Goal: Information Seeking & Learning: Learn about a topic

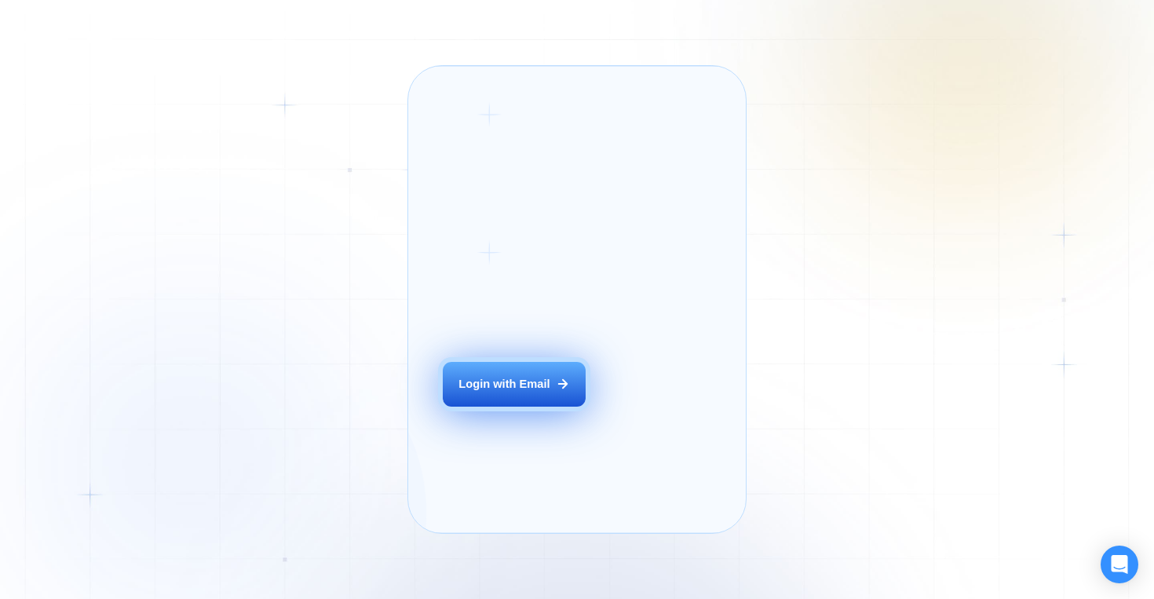
click at [556, 391] on icon at bounding box center [563, 384] width 14 height 14
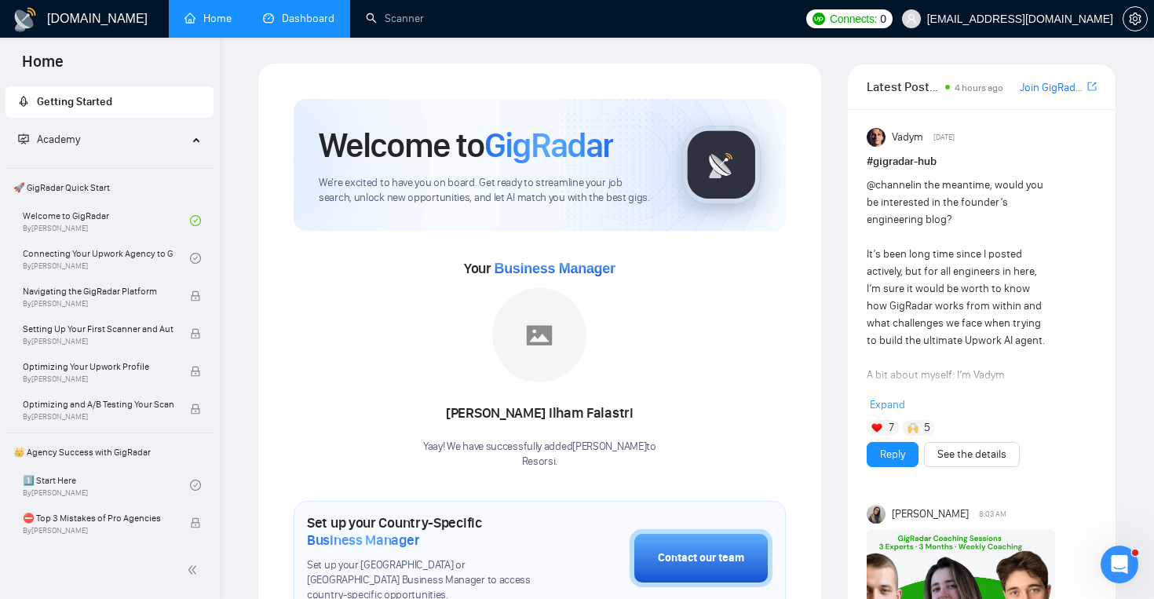
click at [321, 25] on link "Dashboard" at bounding box center [298, 18] width 71 height 13
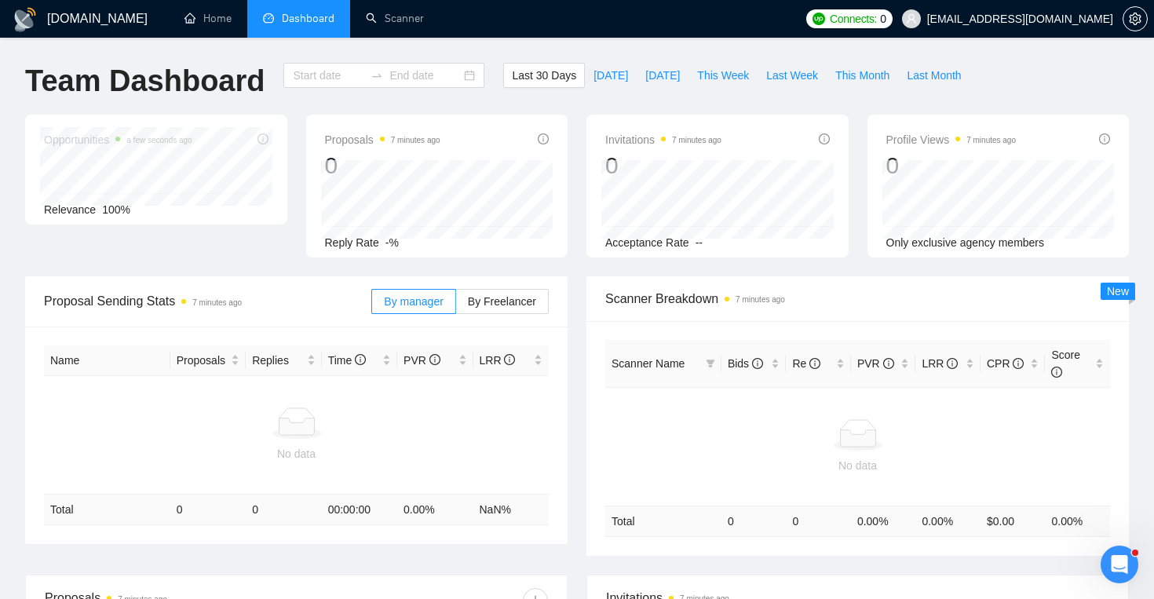
type input "2025-09-08"
type input "2025-10-08"
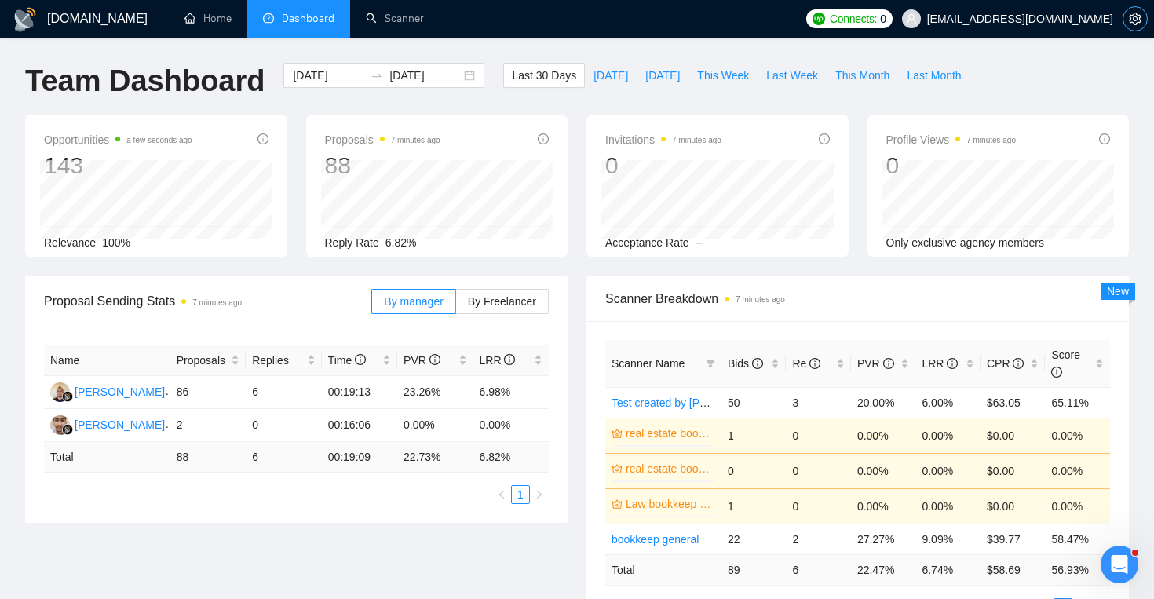
click at [1127, 20] on span "setting" at bounding box center [1135, 19] width 24 height 13
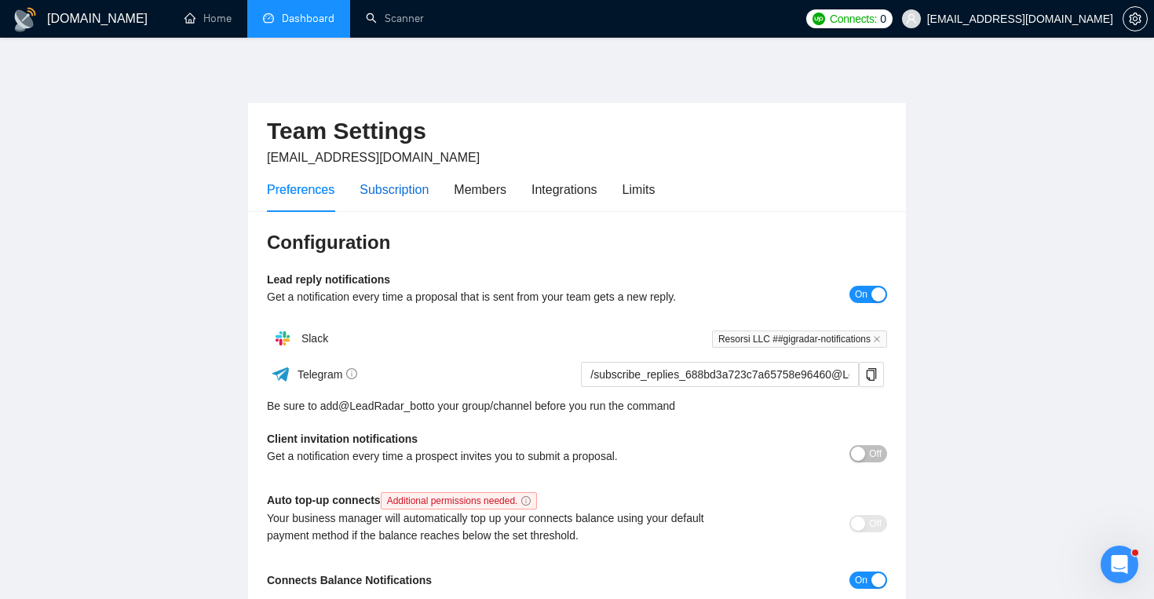
click at [400, 194] on div "Subscription" at bounding box center [394, 190] width 69 height 20
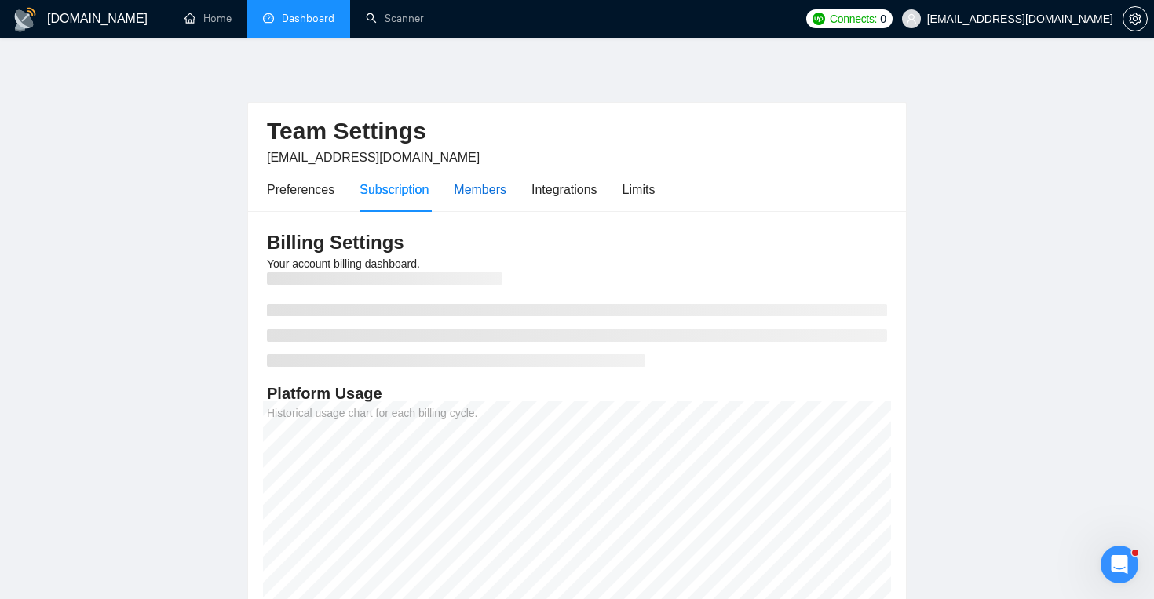
click at [475, 190] on div "Members" at bounding box center [480, 190] width 53 height 20
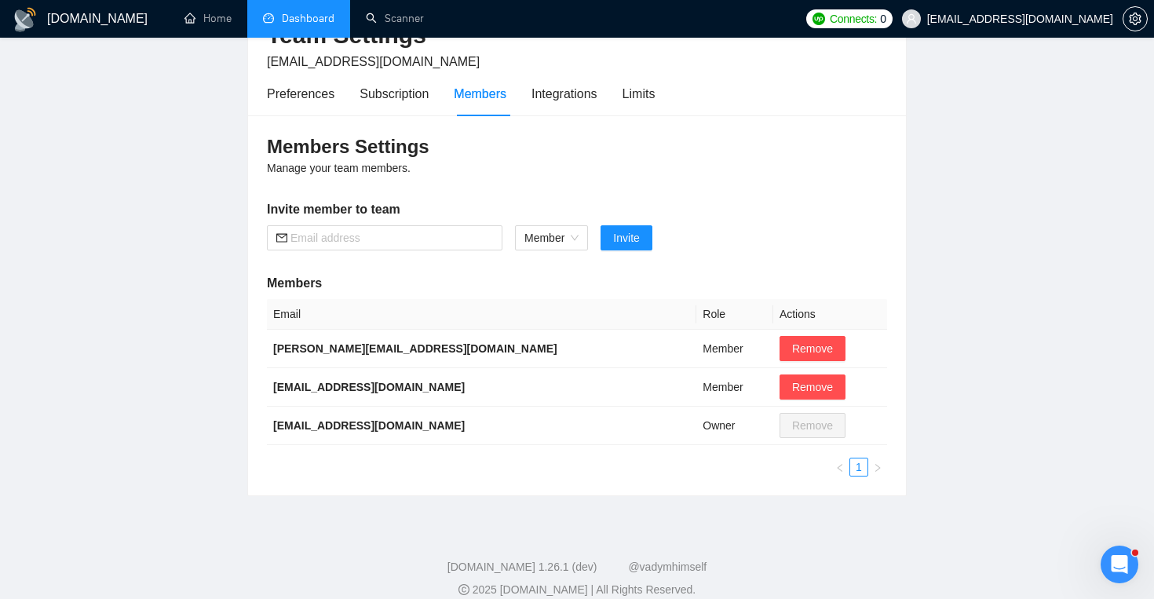
scroll to position [114, 0]
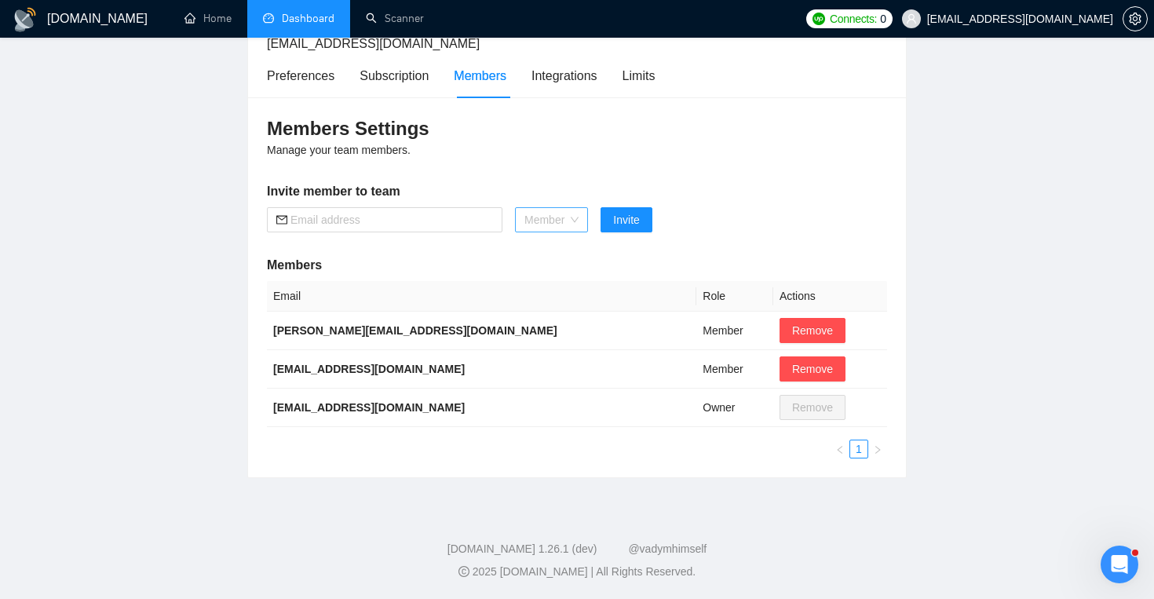
click at [557, 213] on span "Member" at bounding box center [551, 220] width 54 height 24
click at [597, 79] on div "Integrations" at bounding box center [564, 76] width 66 height 20
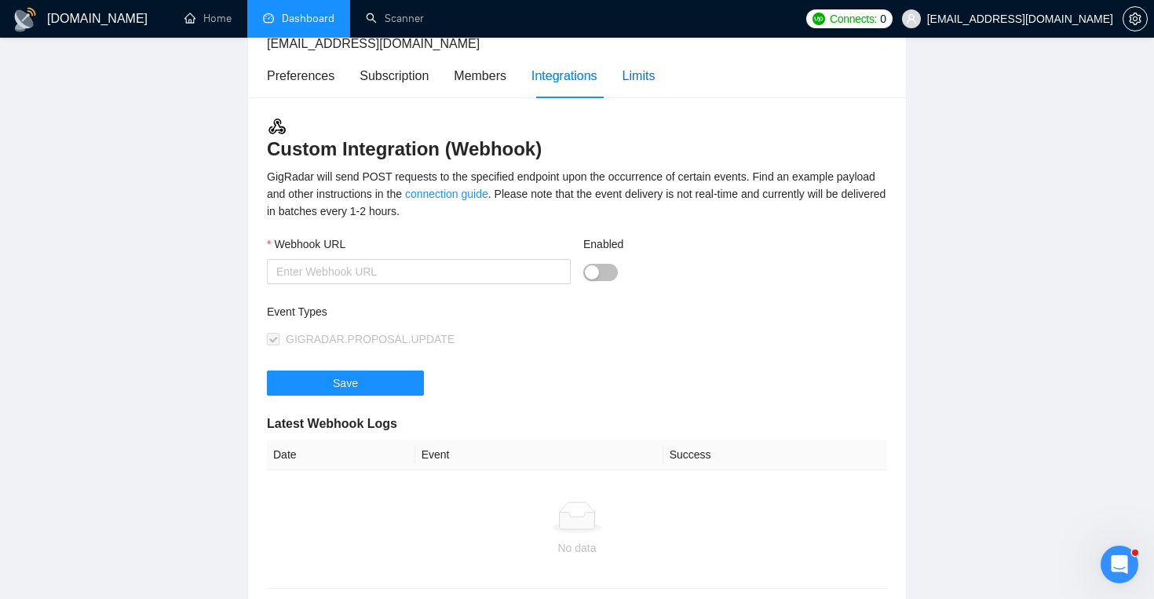
click at [636, 80] on div "Limits" at bounding box center [639, 76] width 33 height 20
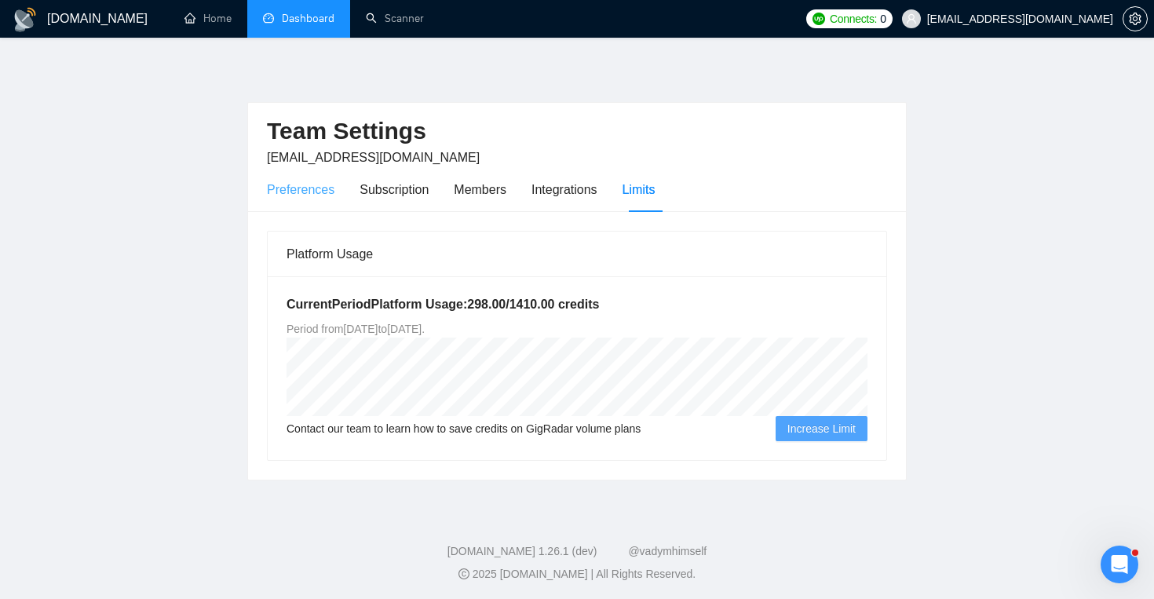
click at [332, 200] on div "Preferences" at bounding box center [301, 189] width 68 height 45
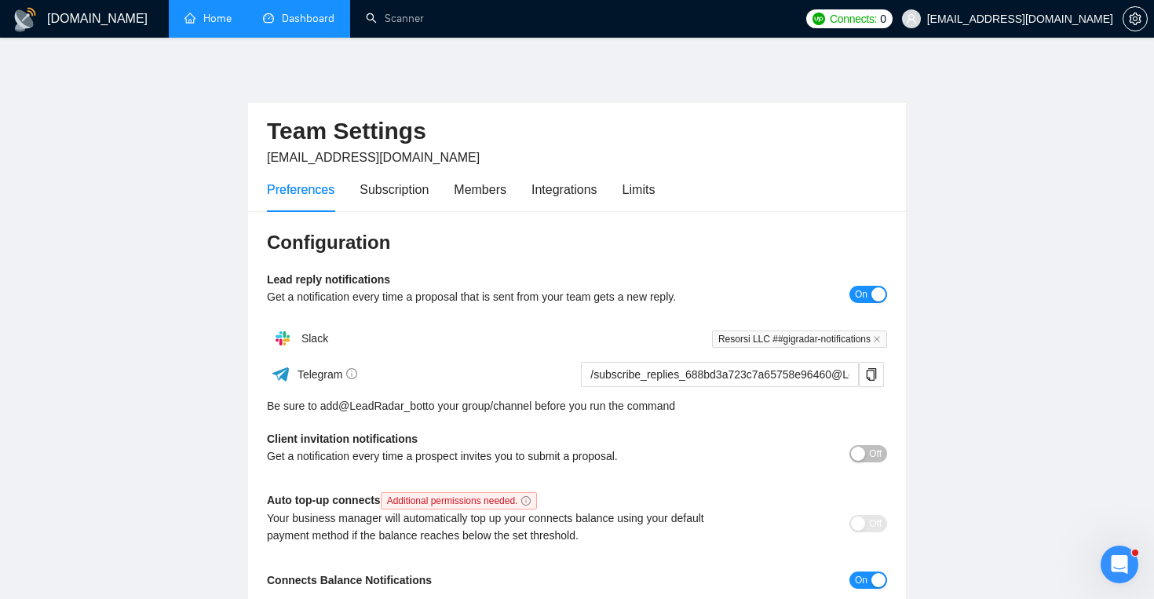
click at [203, 25] on link "Home" at bounding box center [207, 18] width 47 height 13
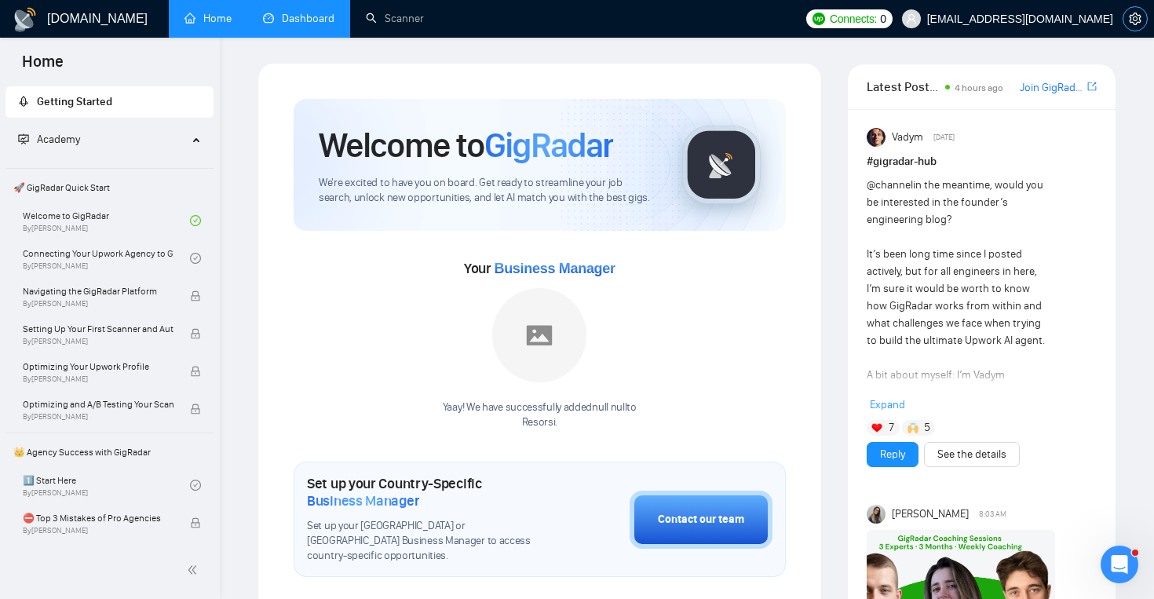
click at [1140, 23] on icon "setting" at bounding box center [1135, 19] width 13 height 13
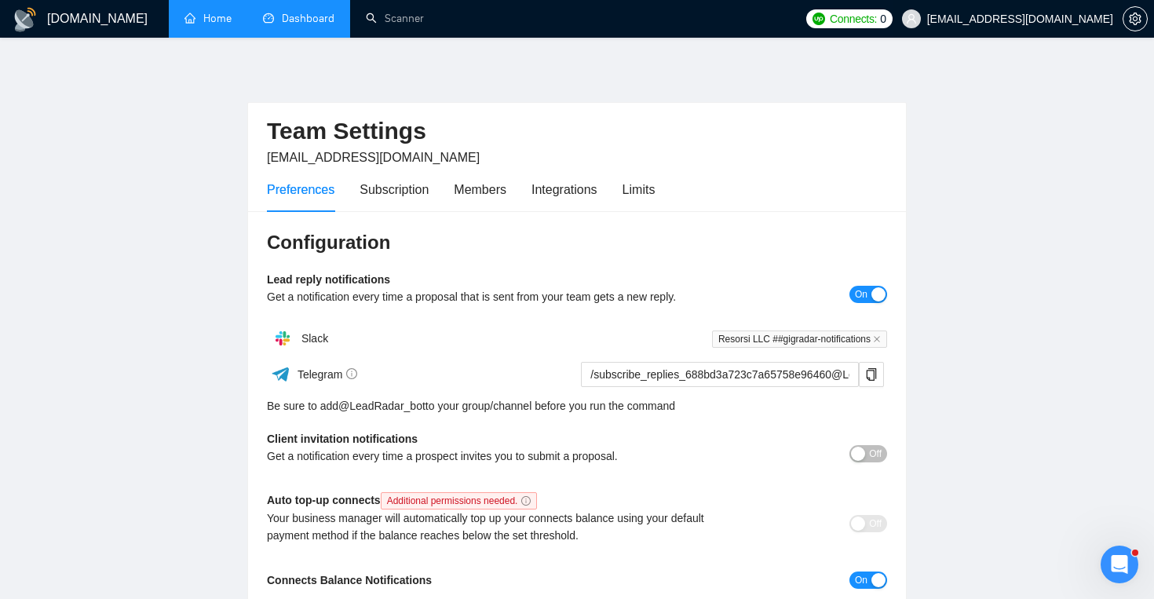
click at [1087, 29] on span "info@resorsi.com" at bounding box center [1008, 19] width 230 height 50
click at [210, 25] on link "Home" at bounding box center [207, 18] width 47 height 13
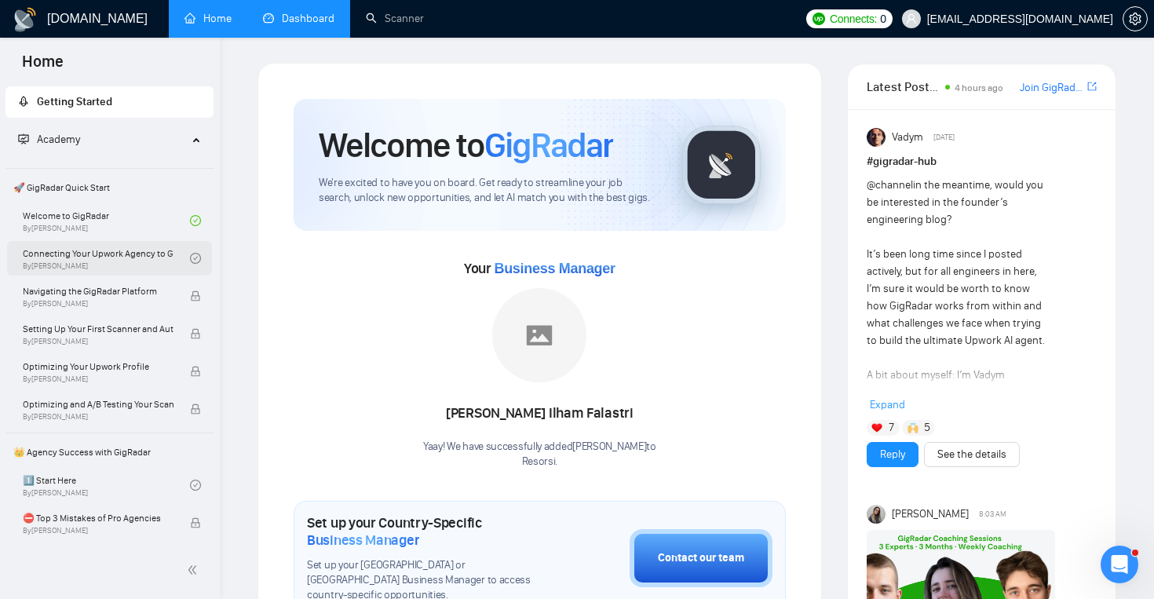
click at [119, 262] on link "Connecting Your Upwork Agency to GigRadar By Vlad Timinsky" at bounding box center [106, 258] width 167 height 35
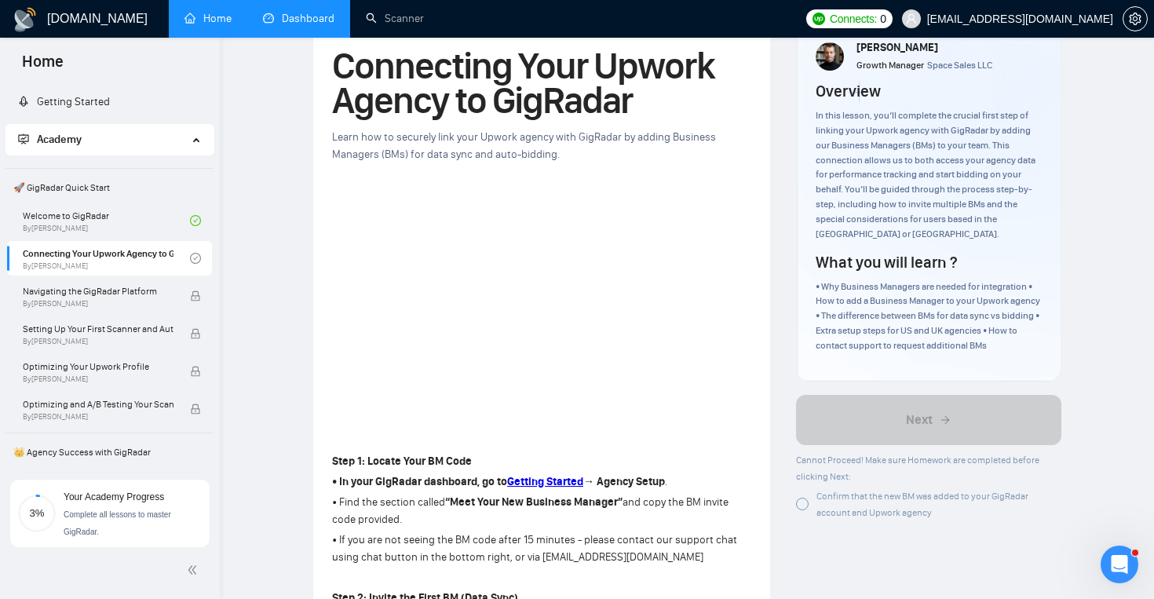
scroll to position [79, 0]
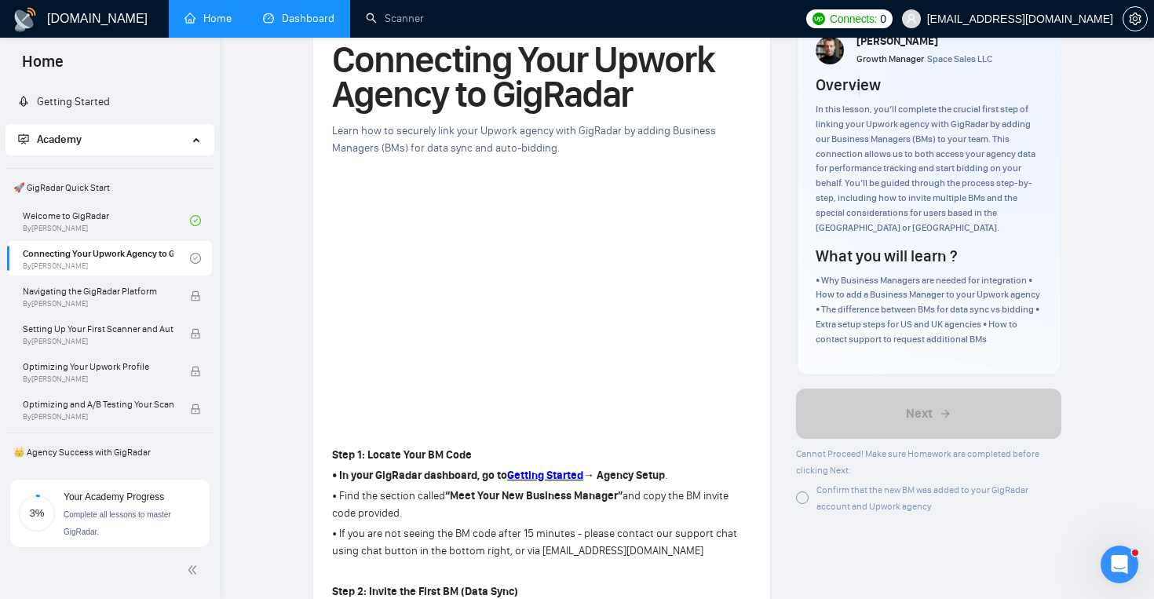
click at [277, 25] on link "Dashboard" at bounding box center [298, 18] width 71 height 13
